Goal: Information Seeking & Learning: Learn about a topic

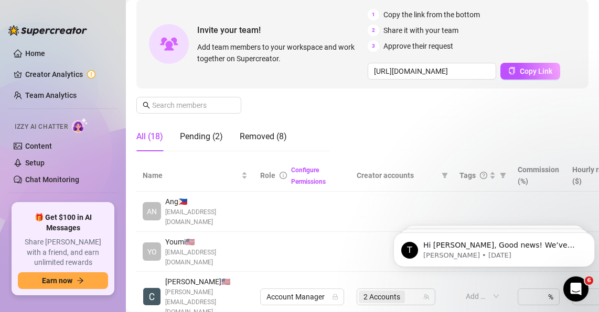
scroll to position [210, 0]
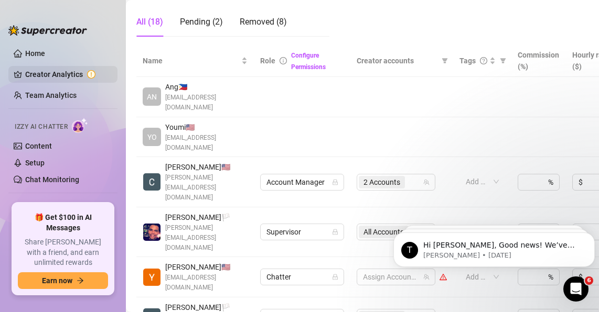
click at [68, 77] on link "Creator Analytics" at bounding box center [67, 74] width 84 height 17
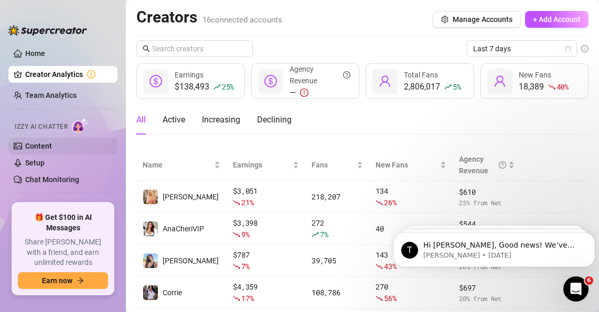
click at [46, 150] on link "Content" at bounding box center [38, 146] width 27 height 8
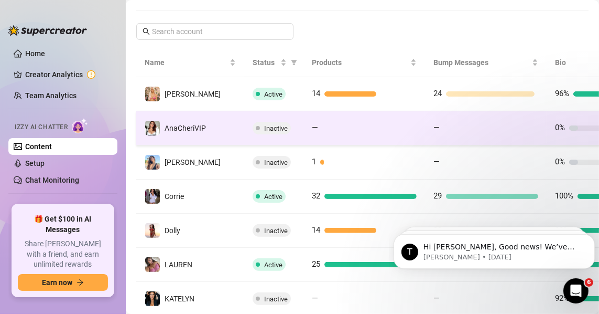
scroll to position [170, 0]
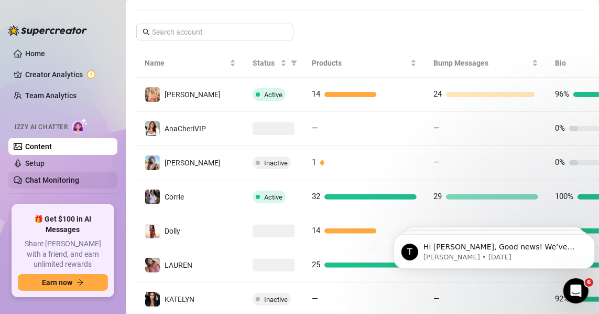
click at [44, 179] on link "Chat Monitoring" at bounding box center [52, 180] width 54 height 8
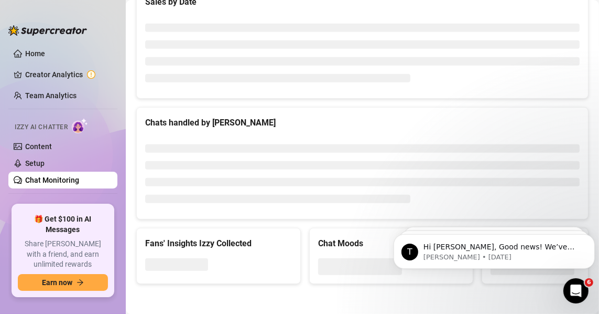
scroll to position [39, 0]
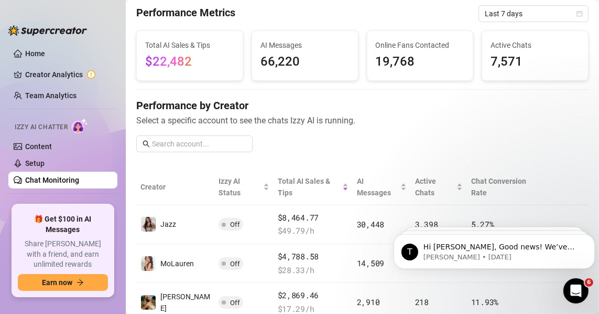
click at [54, 176] on link "Chat Monitoring" at bounding box center [52, 180] width 54 height 8
click at [45, 166] on link "Setup" at bounding box center [34, 163] width 19 height 8
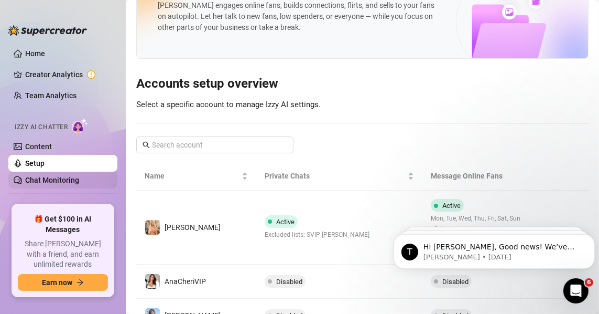
click at [51, 181] on link "Chat Monitoring" at bounding box center [52, 180] width 54 height 8
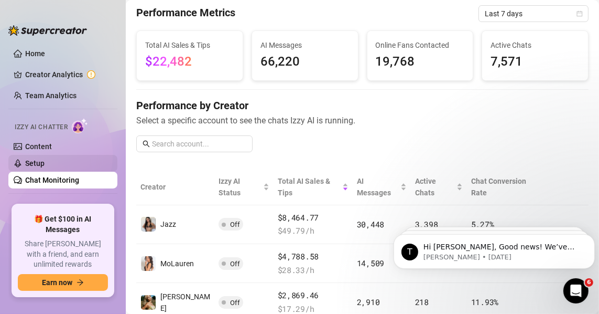
click at [45, 167] on link "Setup" at bounding box center [34, 163] width 19 height 8
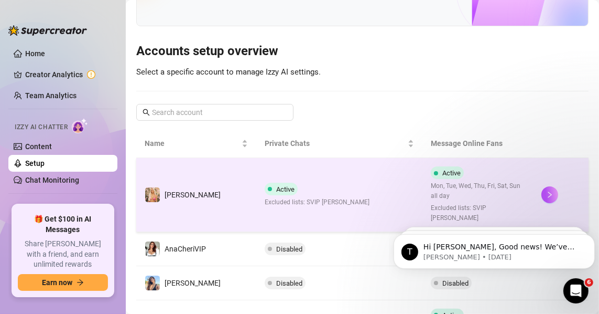
scroll to position [58, 0]
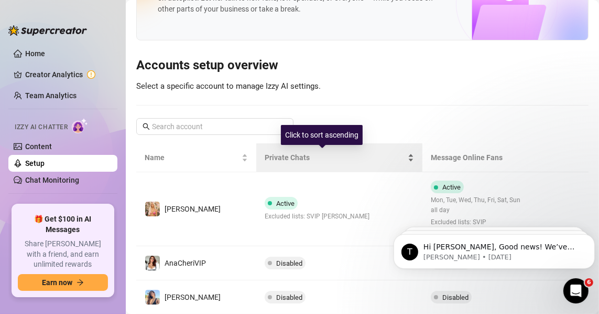
click at [315, 161] on span "Private Chats" at bounding box center [335, 158] width 141 height 12
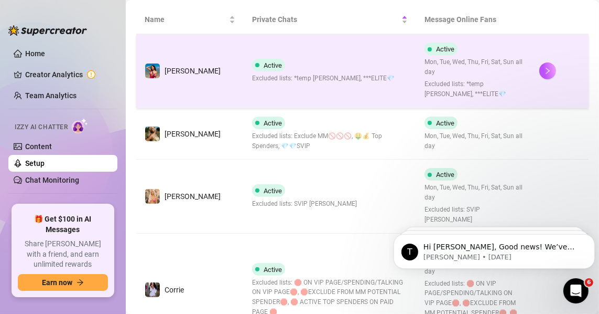
scroll to position [320, 0]
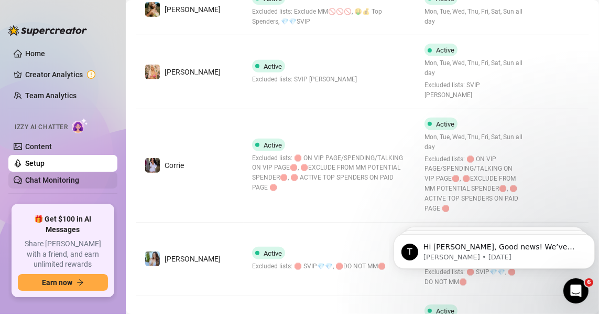
click at [57, 179] on link "Chat Monitoring" at bounding box center [52, 180] width 54 height 8
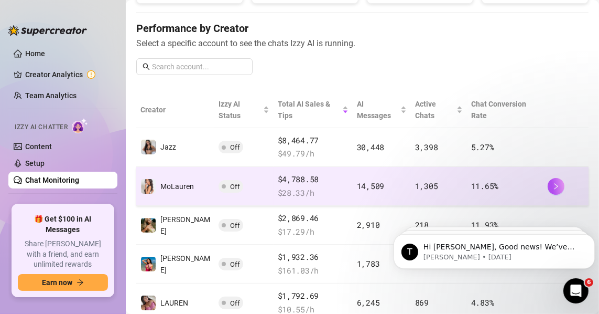
scroll to position [110, 0]
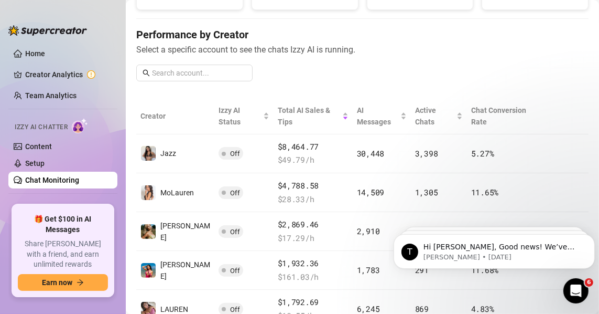
click at [188, 40] on h4 "Performance by Creator" at bounding box center [362, 34] width 452 height 15
click at [188, 38] on h4 "Performance by Creator" at bounding box center [362, 34] width 452 height 15
click at [189, 38] on h4 "Performance by Creator" at bounding box center [362, 34] width 452 height 15
